Goal: Task Accomplishment & Management: Use online tool/utility

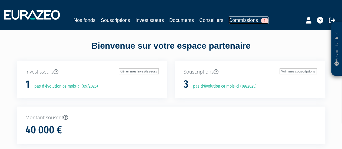
click at [249, 22] on link "Commissions 1" at bounding box center [249, 20] width 40 height 8
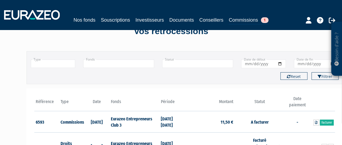
scroll to position [27, 0]
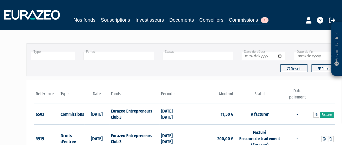
click at [325, 112] on link "Facturer" at bounding box center [327, 115] width 14 height 6
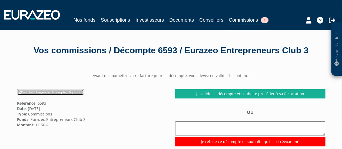
click at [68, 95] on link "Pour télécharger le décompte, cliquez ici" at bounding box center [50, 92] width 67 height 6
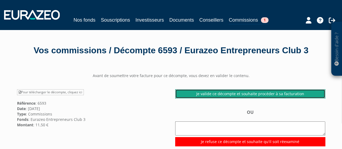
click at [258, 98] on link "Je valide ce décompte et souhaite procéder à sa facturation" at bounding box center [250, 93] width 150 height 9
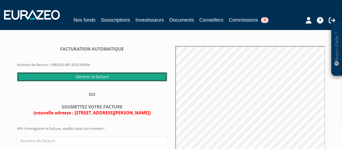
click at [131, 81] on input "Générer la facture" at bounding box center [92, 76] width 150 height 9
